Goal: Check status: Check status

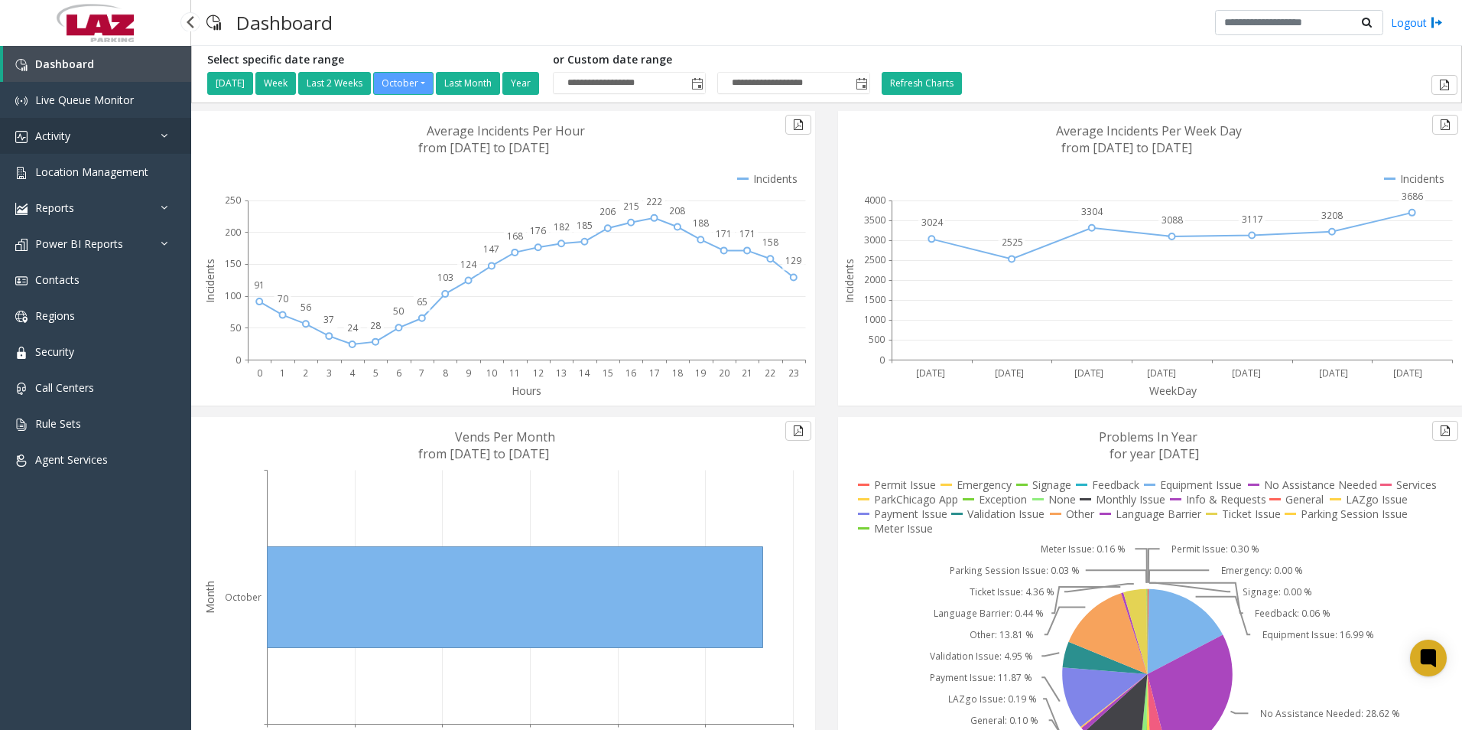
click at [63, 127] on link "Activity" at bounding box center [95, 136] width 191 height 36
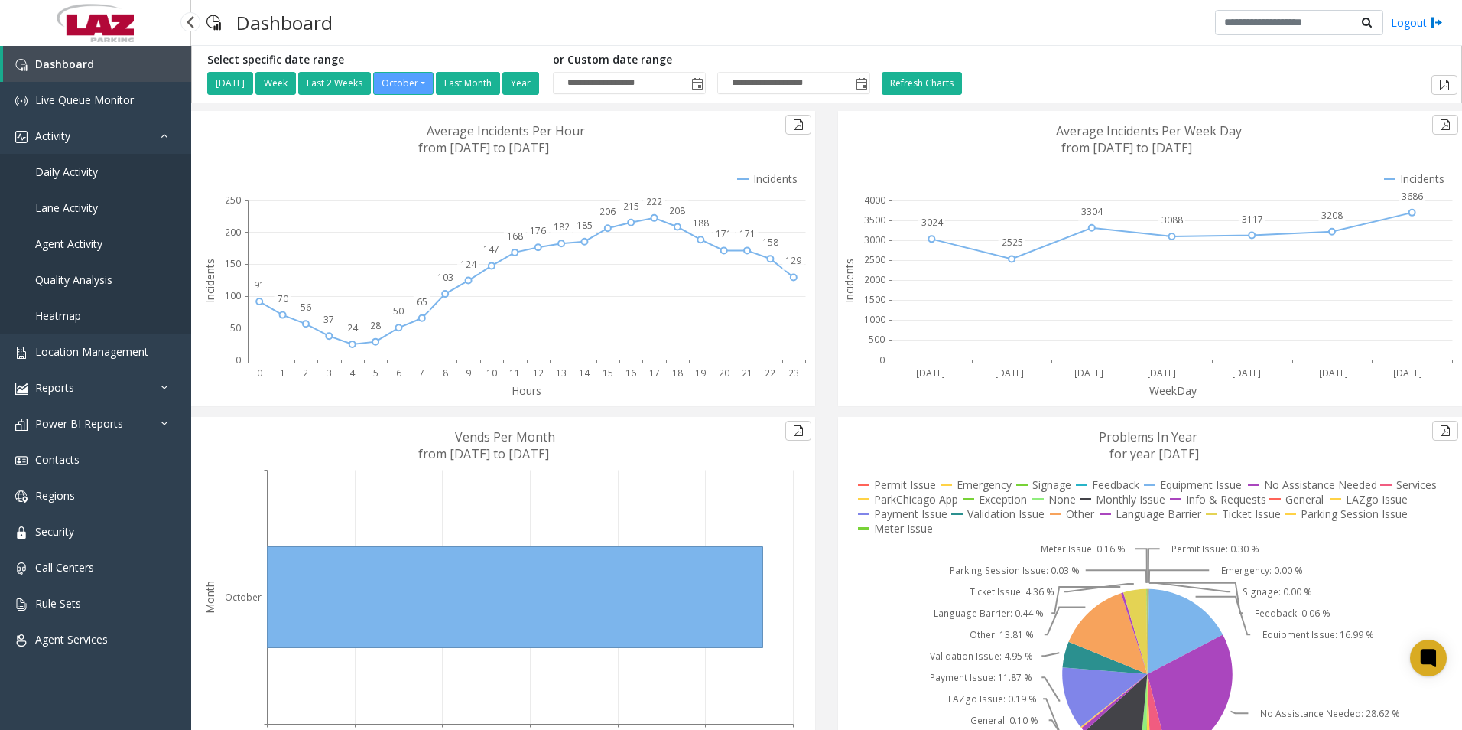
click at [75, 236] on span "Agent Activity" at bounding box center [68, 243] width 67 height 15
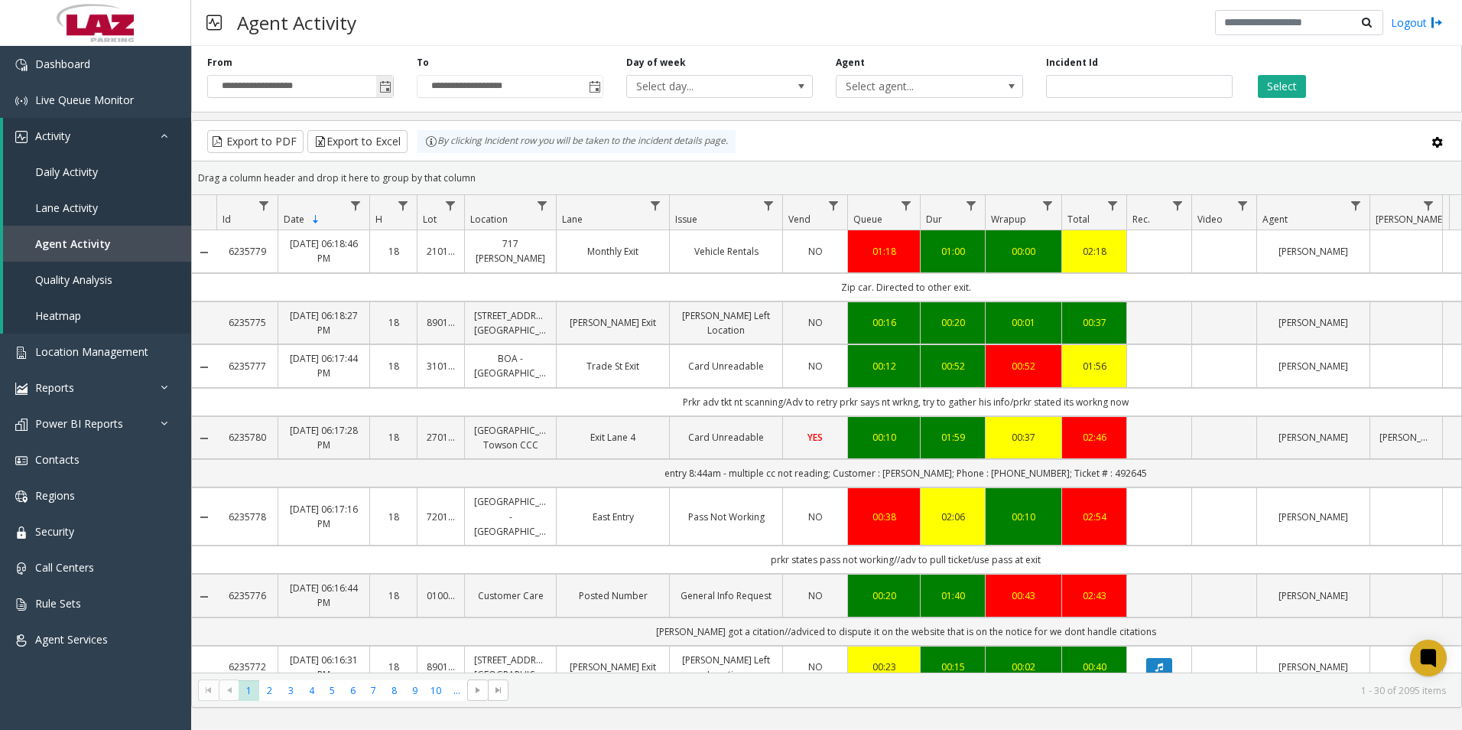
click at [385, 87] on span "Toggle popup" at bounding box center [385, 87] width 12 height 12
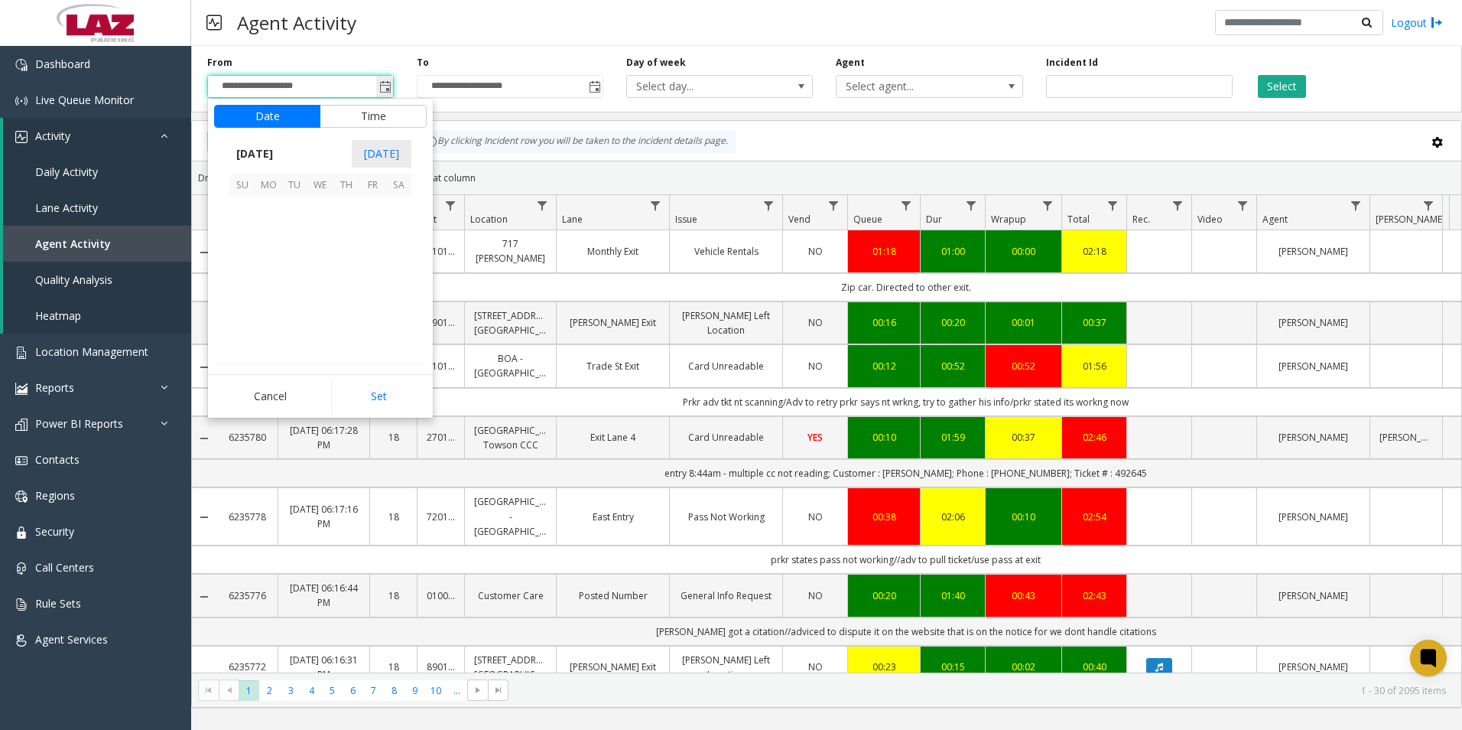
scroll to position [274704, 0]
click at [362, 114] on button "Time" at bounding box center [373, 116] width 107 height 23
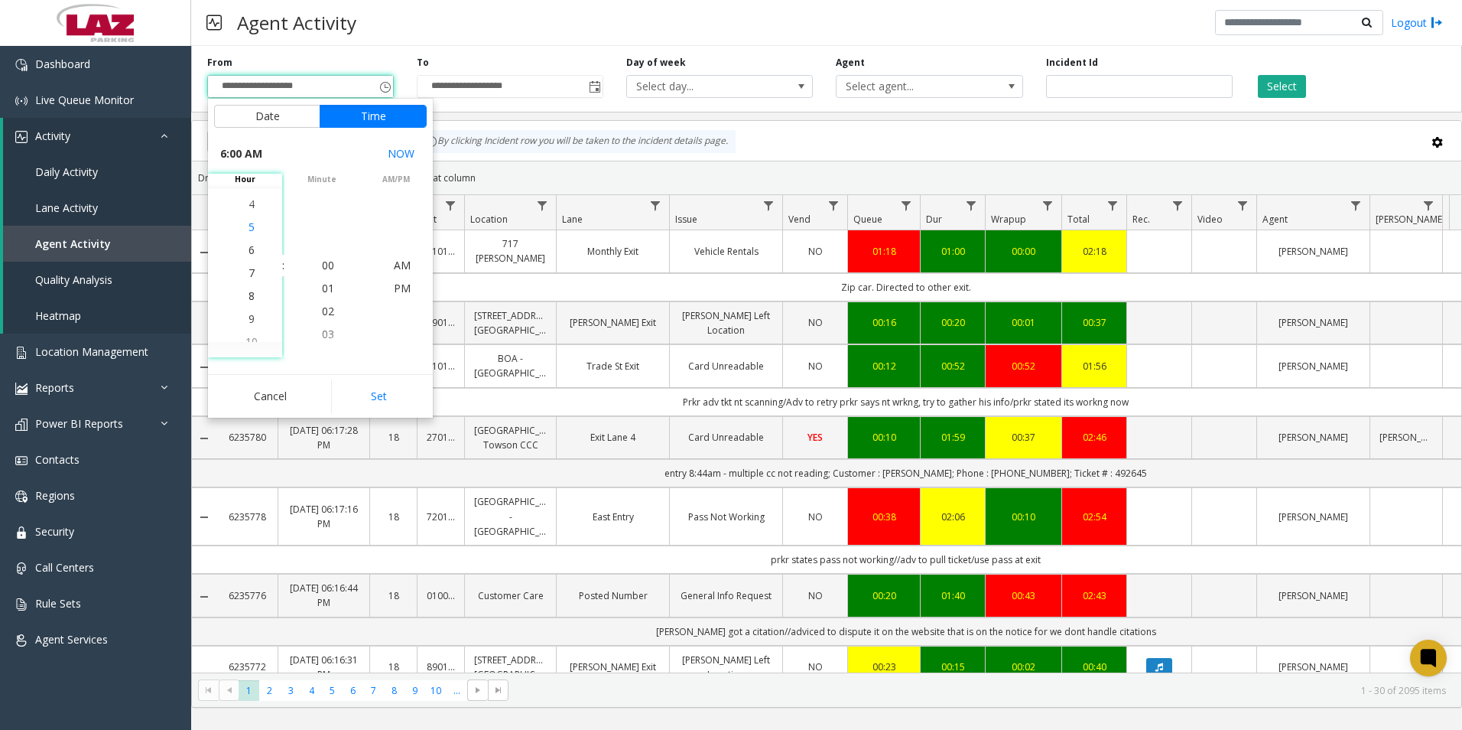
scroll to position [138, 0]
click at [249, 242] on span "5" at bounding box center [252, 242] width 6 height 15
click at [322, 265] on span "00" at bounding box center [328, 265] width 12 height 15
click at [400, 287] on span "PM" at bounding box center [402, 288] width 17 height 15
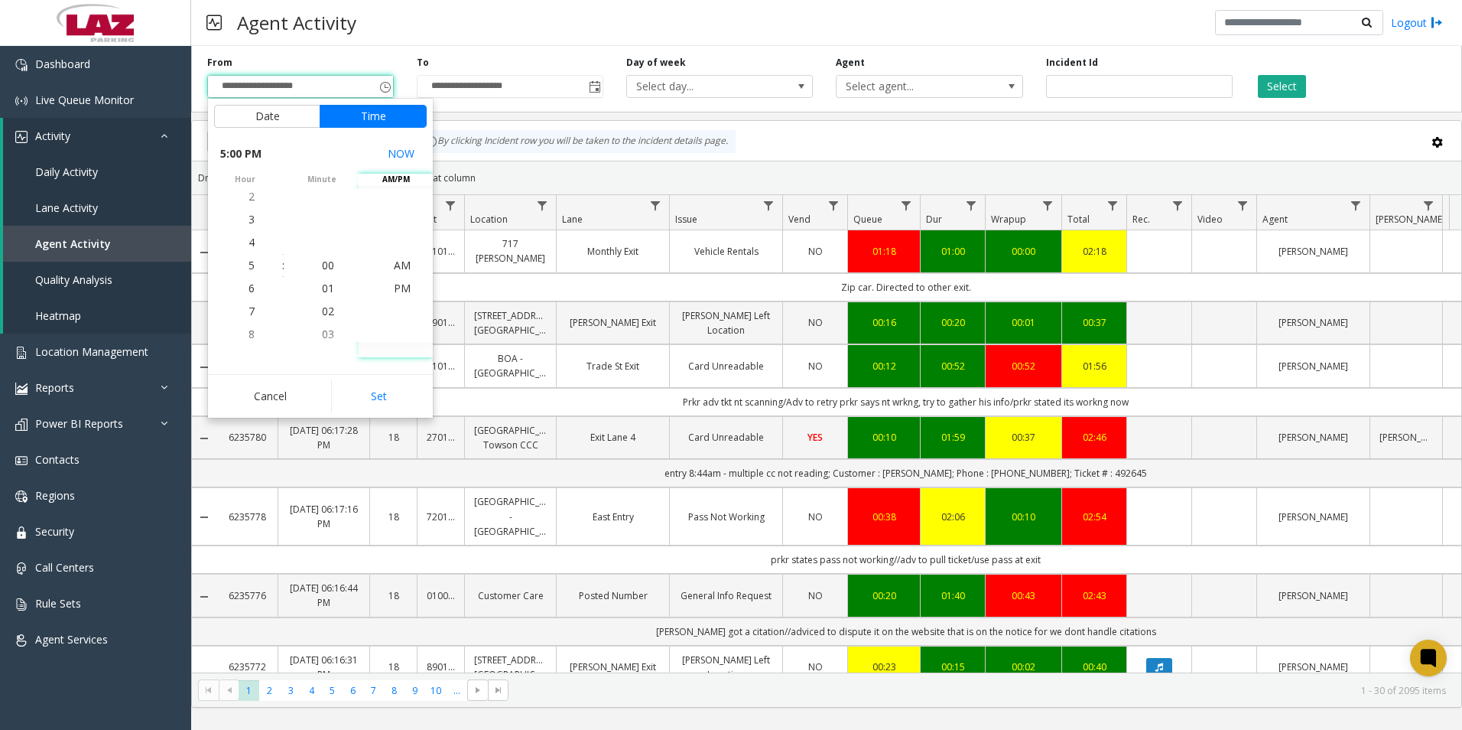
scroll to position [23, 0]
click at [395, 394] on button "Set" at bounding box center [379, 396] width 96 height 34
type input "**********"
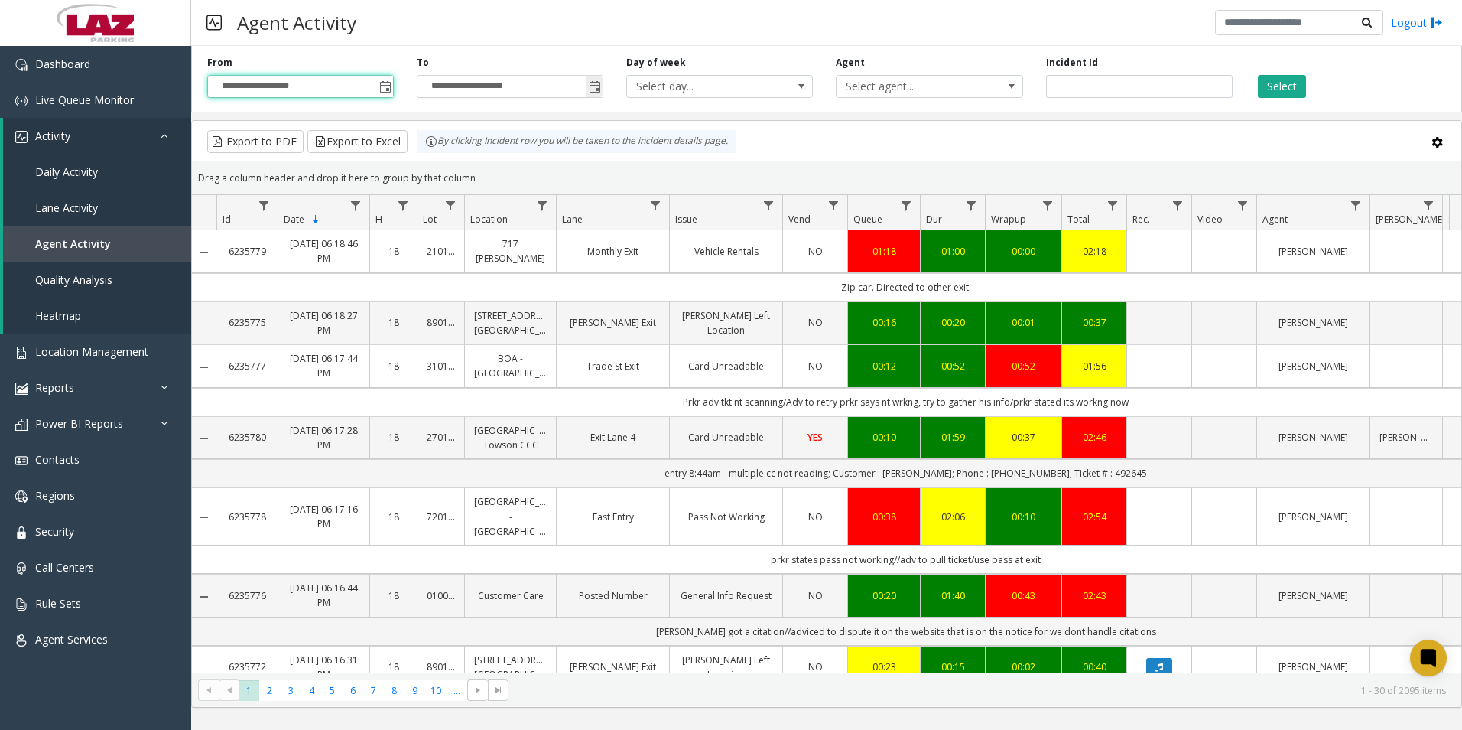
click at [594, 87] on span "Toggle popup" at bounding box center [595, 87] width 12 height 12
